Goal: Use online tool/utility: Use online tool/utility

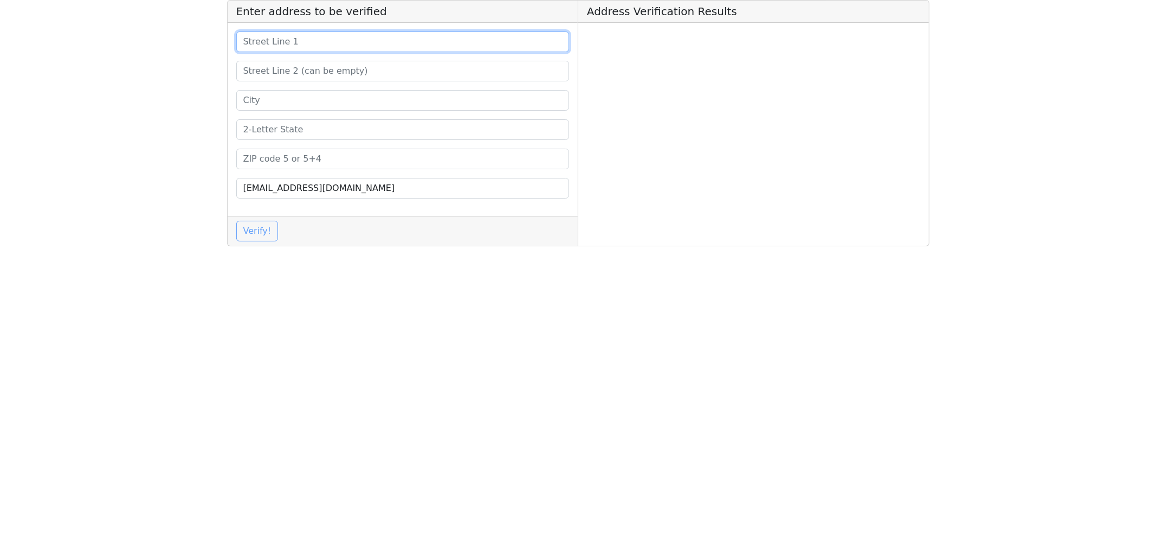
click at [282, 46] on input at bounding box center [402, 41] width 333 height 21
paste input "[STREET_ADDRESS][US_STATE]"
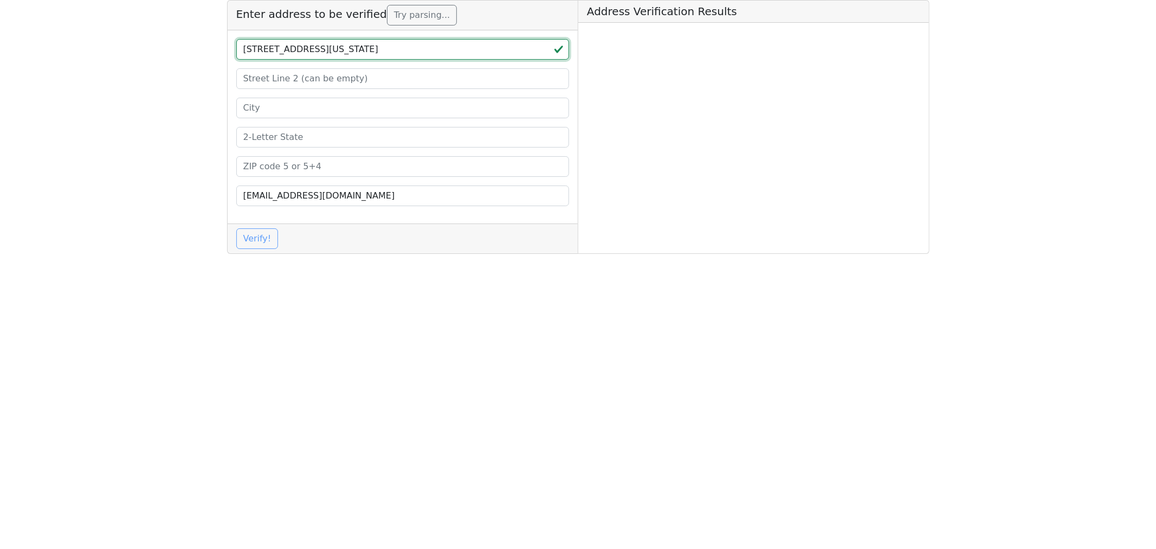
click at [429, 49] on input "[STREET_ADDRESS][US_STATE]" at bounding box center [402, 49] width 333 height 21
type input "[STREET_ADDRESS][US_STATE]"
click at [257, 139] on input at bounding box center [402, 137] width 333 height 21
click at [272, 169] on input at bounding box center [402, 166] width 333 height 21
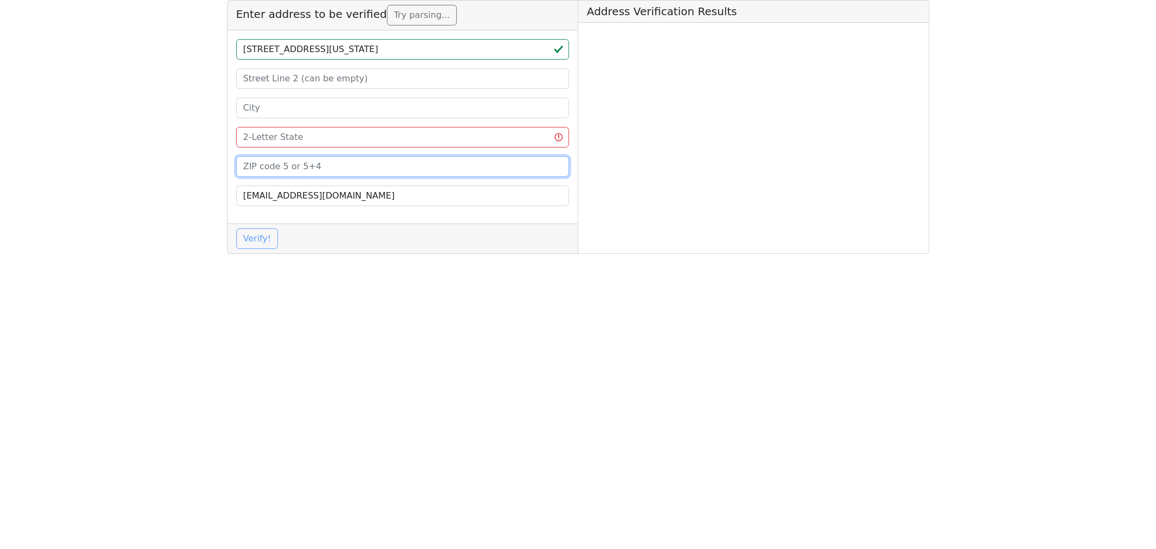
paste input "97202"
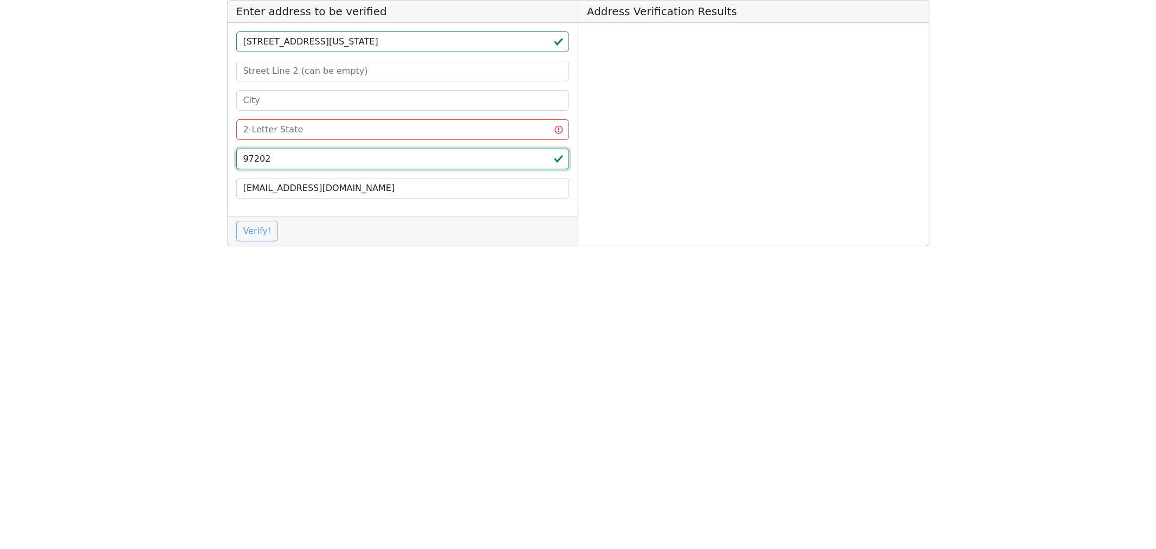
type input "97202"
click at [399, 40] on input "[STREET_ADDRESS][US_STATE]" at bounding box center [402, 41] width 333 height 21
click at [398, 40] on input "[STREET_ADDRESS][US_STATE]" at bounding box center [402, 41] width 333 height 21
click at [367, 41] on input "[STREET_ADDRESS]" at bounding box center [402, 41] width 333 height 21
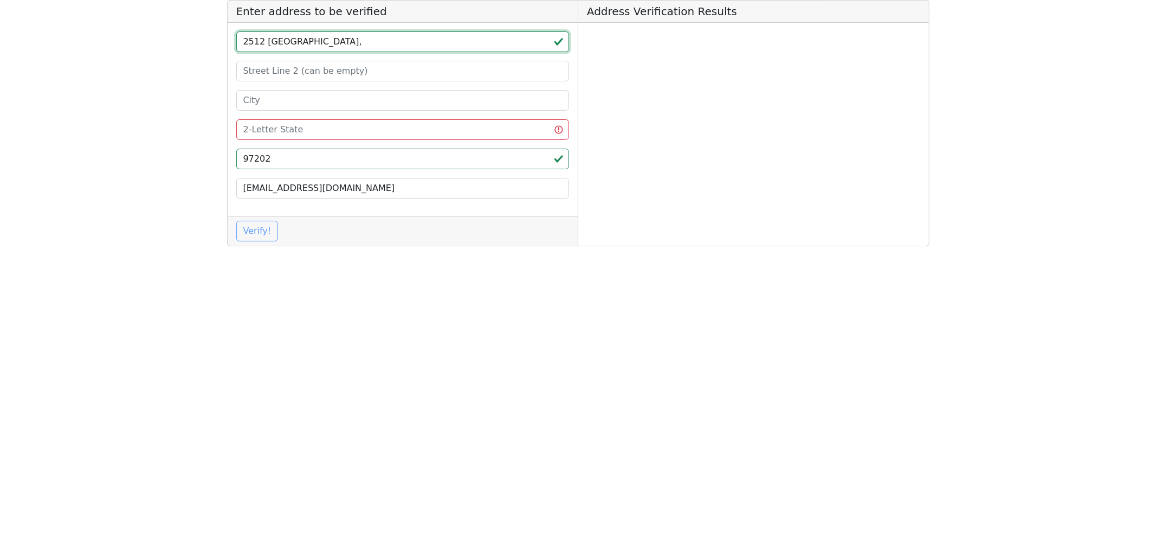
type input "2512 [GEOGRAPHIC_DATA],"
click at [261, 133] on input at bounding box center [402, 129] width 333 height 21
click at [254, 101] on input at bounding box center [402, 100] width 333 height 21
paste input "[GEOGRAPHIC_DATA]"
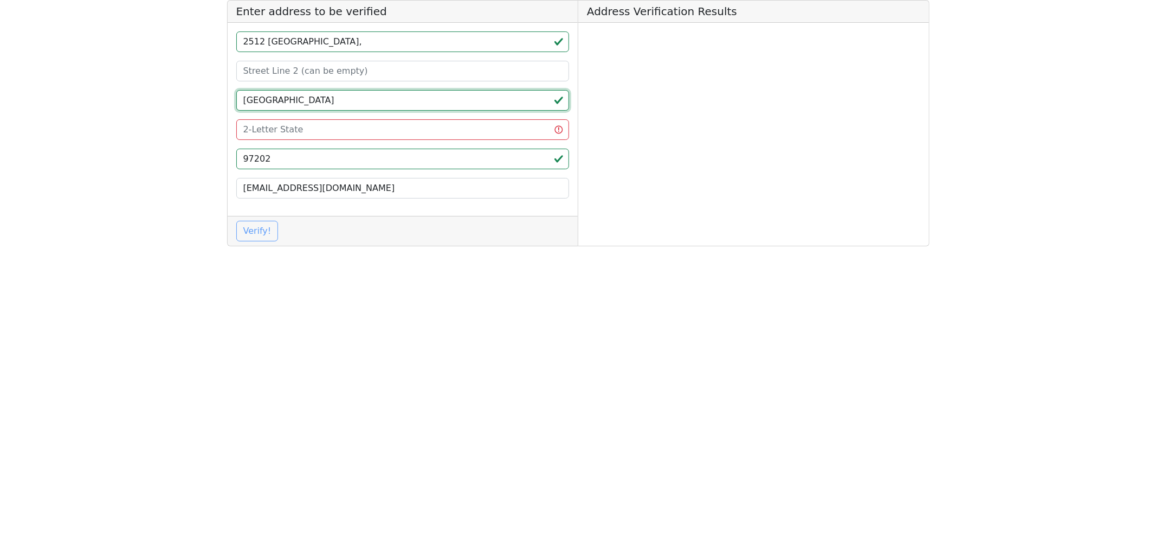
type input "[GEOGRAPHIC_DATA]"
click at [251, 130] on input at bounding box center [402, 129] width 333 height 21
type input "OR"
click at [371, 38] on input "2512 [GEOGRAPHIC_DATA]," at bounding box center [402, 41] width 333 height 21
type input "2512 [GEOGRAPHIC_DATA]"
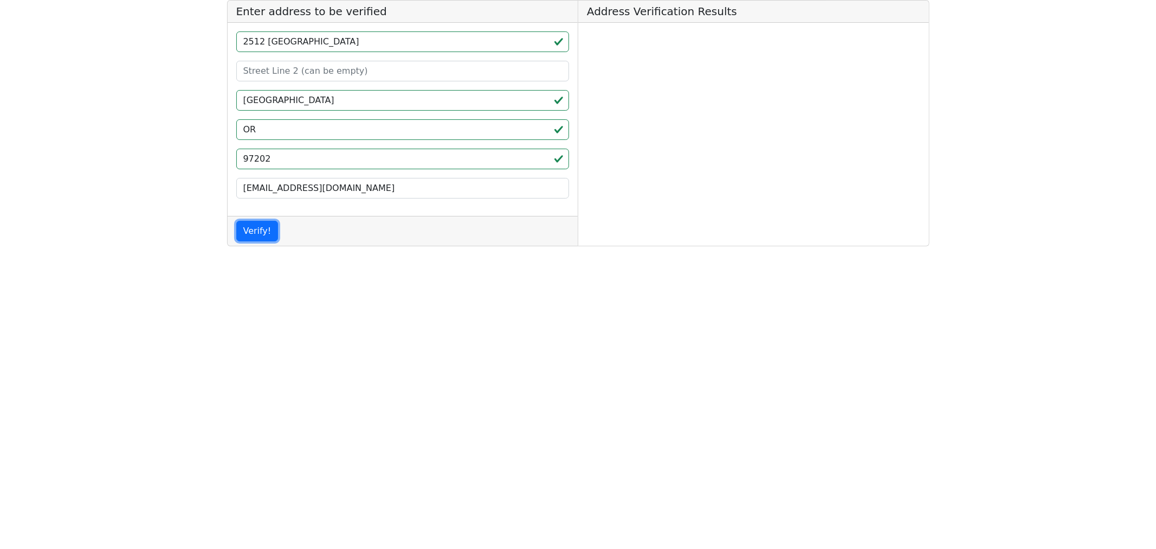
click at [247, 233] on button "Verify!" at bounding box center [257, 231] width 42 height 21
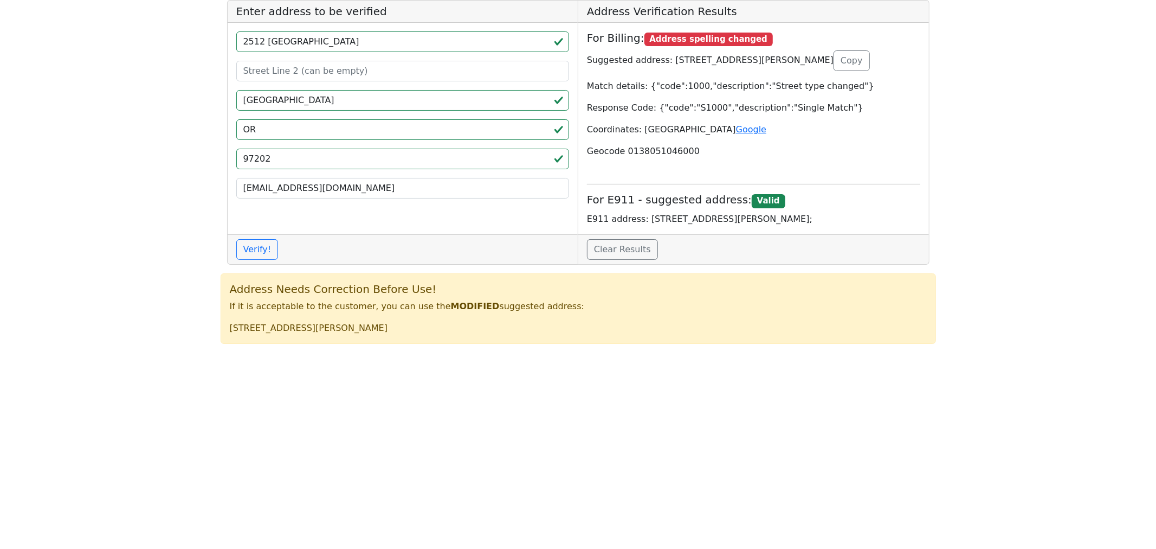
drag, startPoint x: 437, startPoint y: 324, endPoint x: 224, endPoint y: 326, distance: 213.0
click at [224, 326] on div "Address Needs Correction Before Use! If it is acceptable to the customer, you c…" at bounding box center [578, 308] width 715 height 70
copy p "[STREET_ADDRESS][PERSON_NAME]"
click at [364, 42] on input "2512 [GEOGRAPHIC_DATA]" at bounding box center [402, 41] width 333 height 21
drag, startPoint x: 301, startPoint y: 327, endPoint x: 194, endPoint y: 332, distance: 107.4
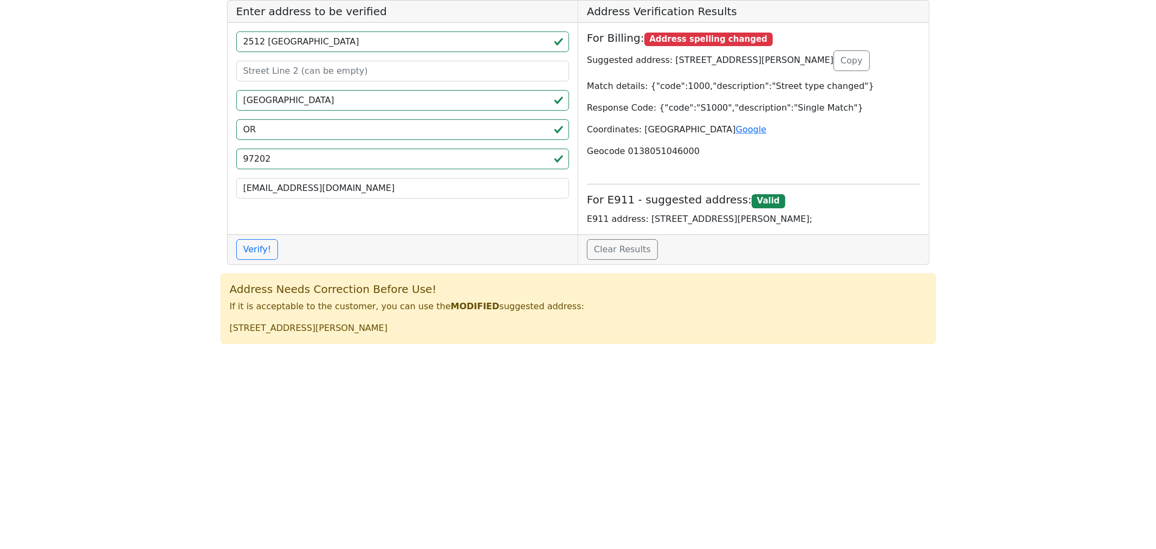
click at [194, 332] on app-root "Enter address to be verified [STREET_ADDRESS] [EMAIL_ADDRESS][DOMAIN_NAME] Veri…" at bounding box center [578, 176] width 1156 height 352
copy p "[STREET_ADDRESS][PERSON_NAME]"
